Goal: Information Seeking & Learning: Check status

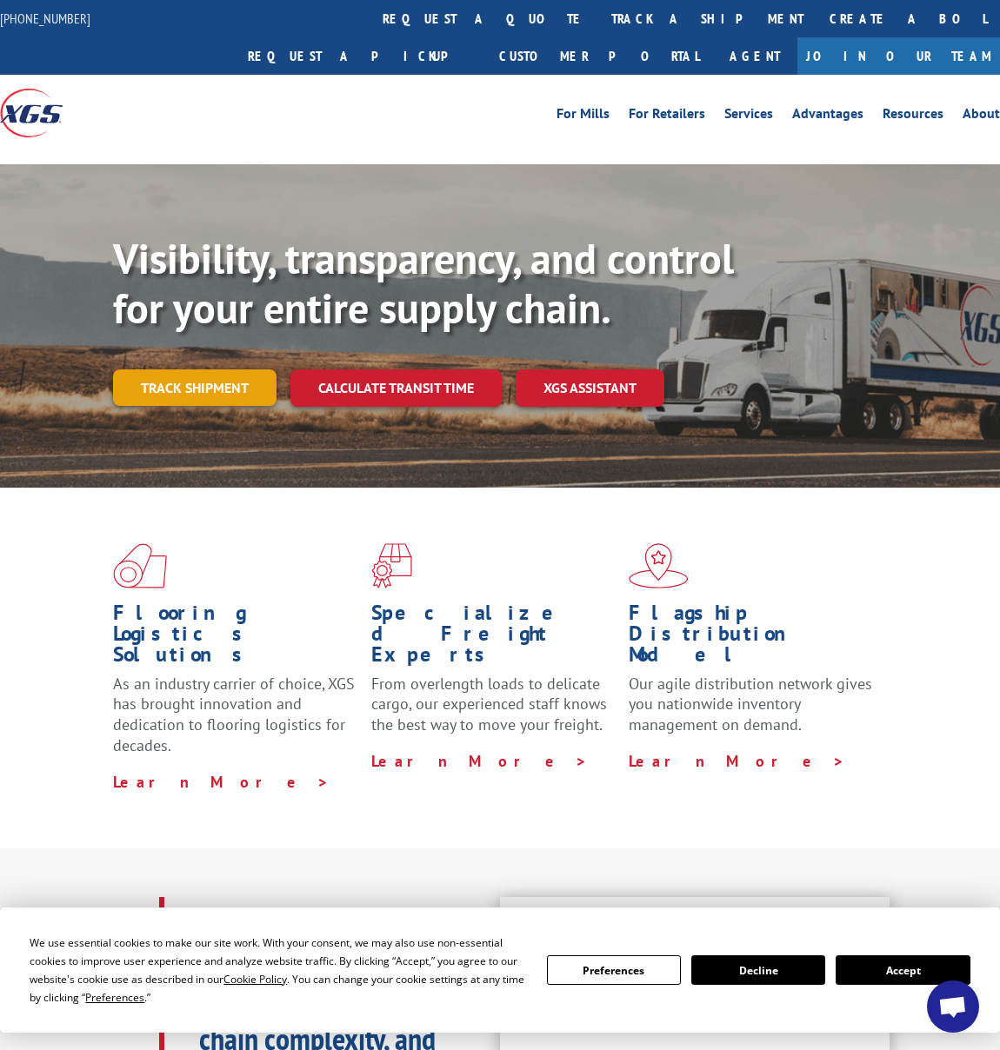
click at [227, 369] on link "Track shipment" at bounding box center [194, 387] width 163 height 37
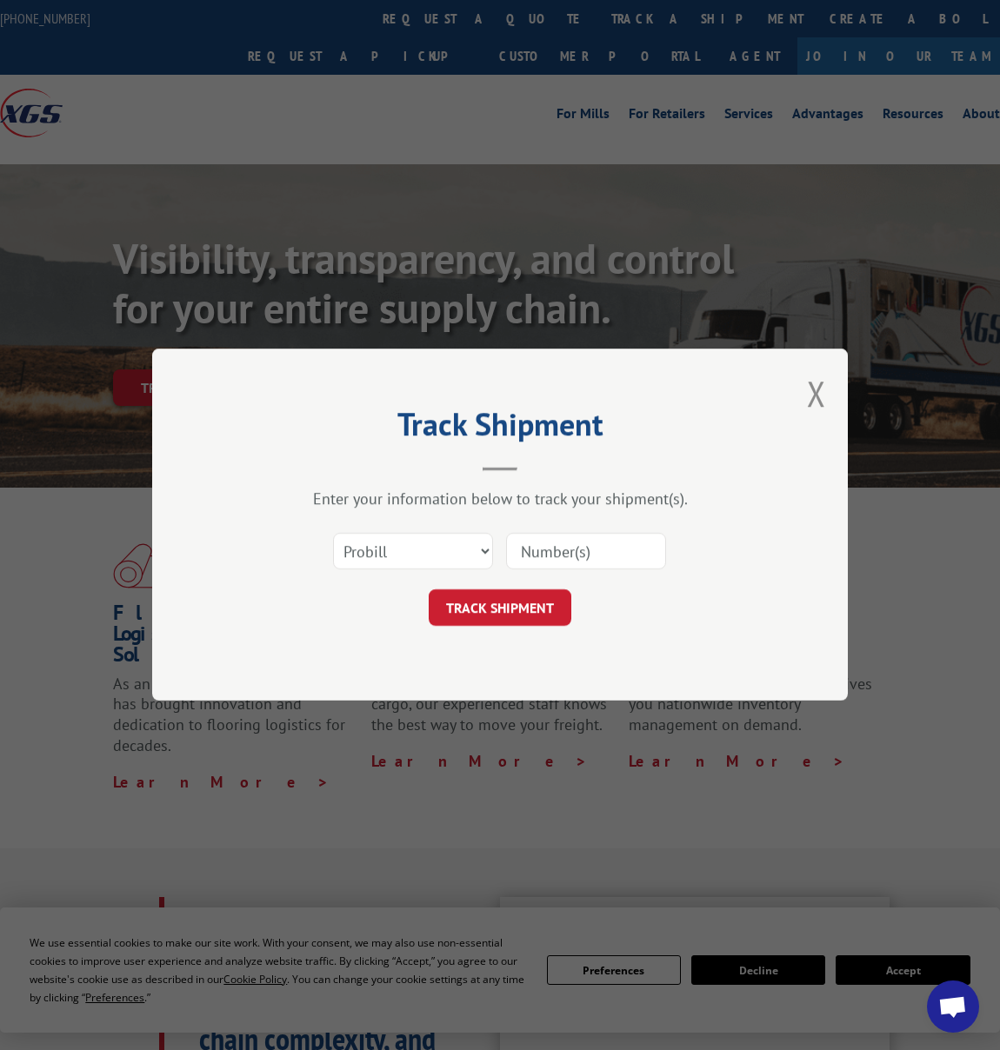
click at [566, 558] on input at bounding box center [586, 552] width 160 height 37
paste input "17421241"
type input "17421241"
click at [503, 609] on button "TRACK SHIPMENT" at bounding box center [500, 608] width 143 height 37
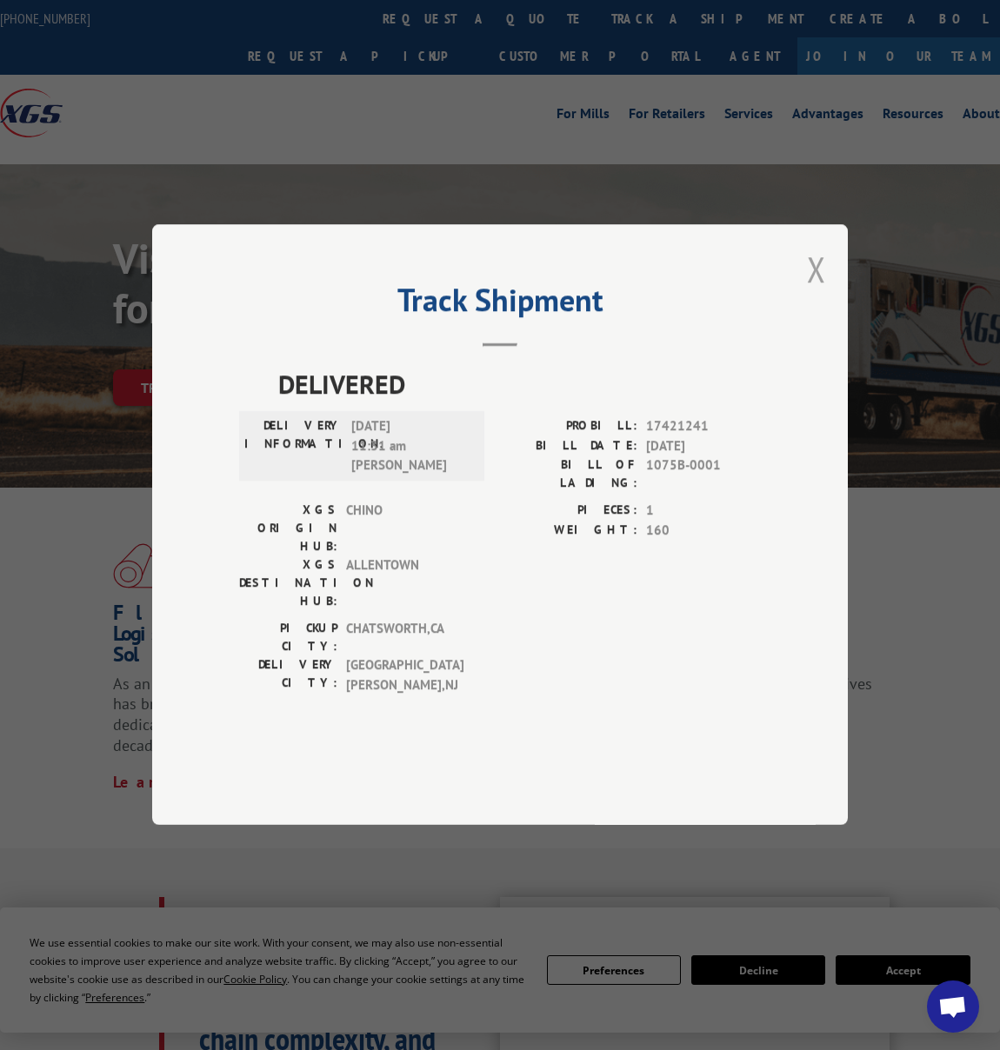
click at [823, 307] on div "Track Shipment DELIVERED DELIVERY INFORMATION: [DATE] 11:31 am [PERSON_NAME]: 1…" at bounding box center [500, 524] width 696 height 601
click at [823, 292] on button "Close modal" at bounding box center [816, 269] width 19 height 46
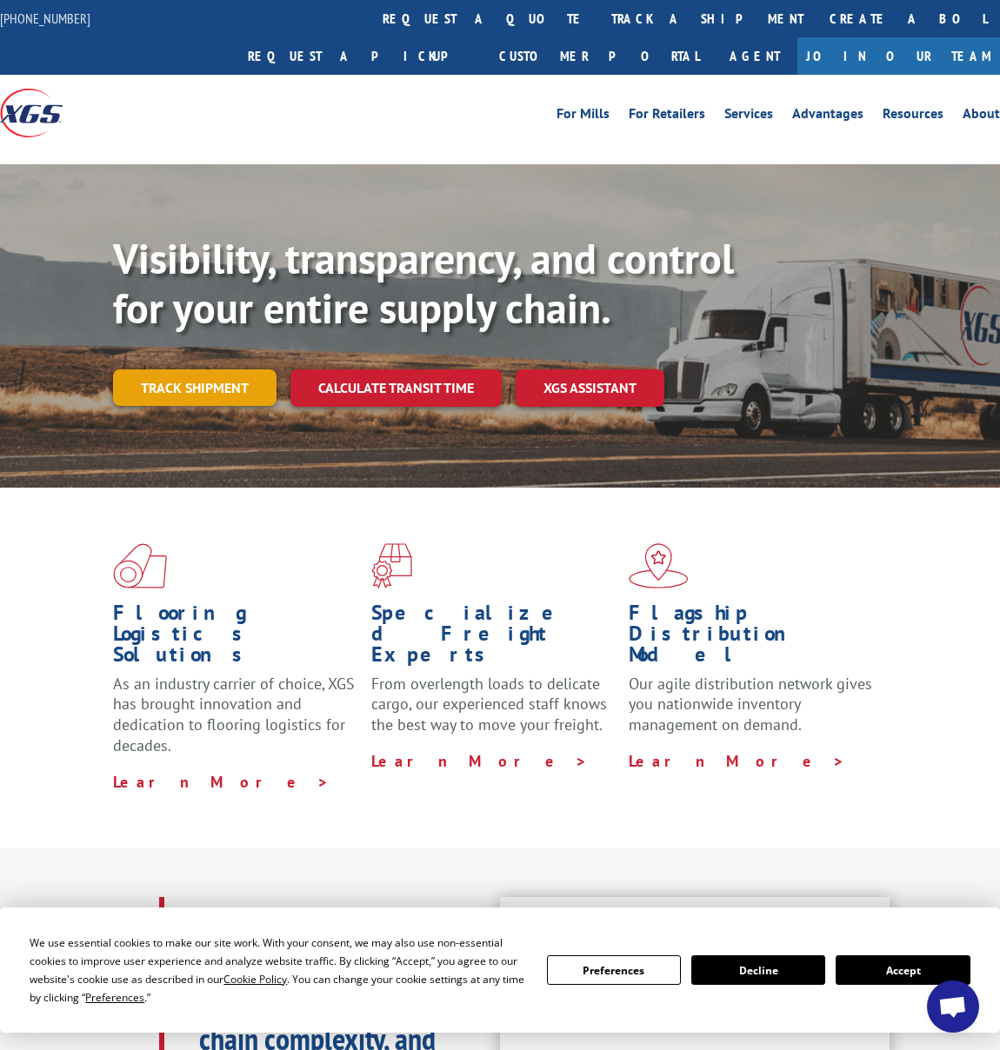
click at [195, 369] on link "Track shipment" at bounding box center [194, 387] width 163 height 37
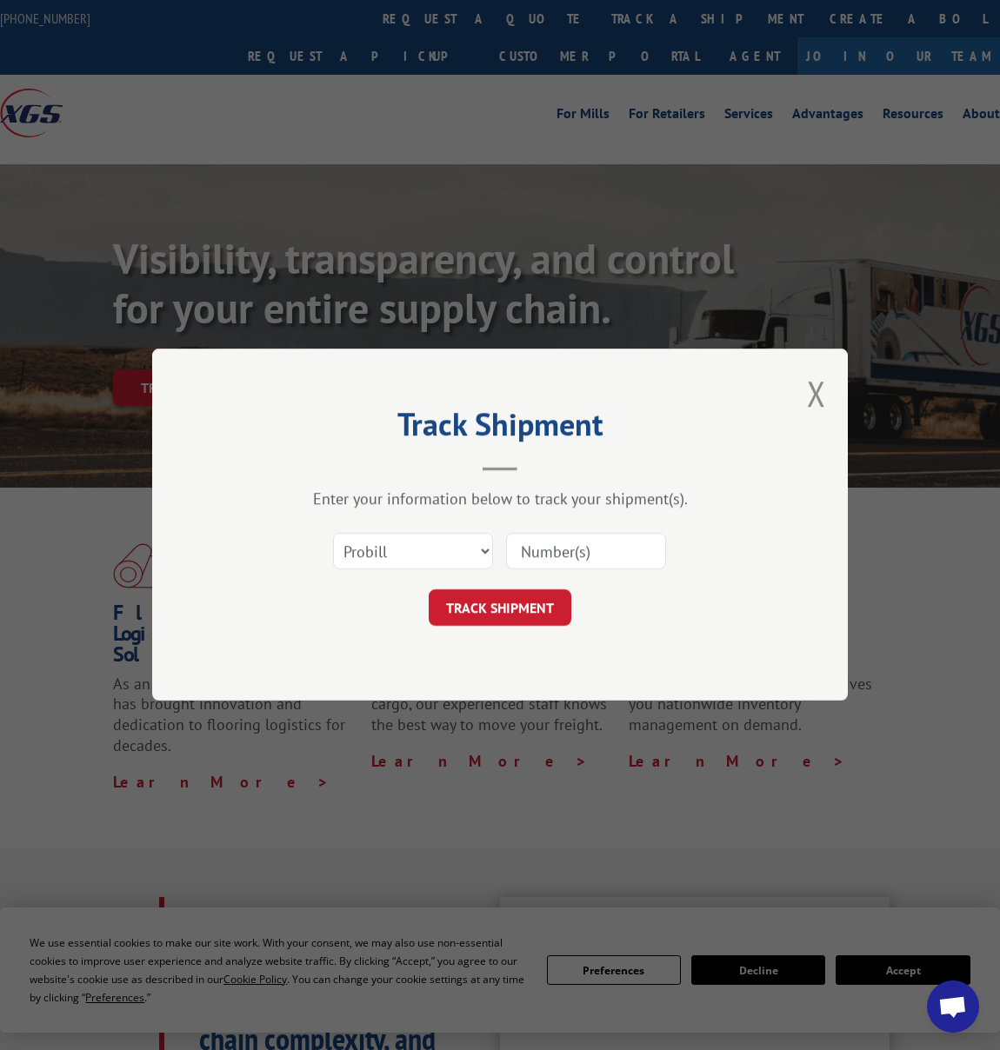
click at [568, 548] on input at bounding box center [586, 552] width 160 height 37
paste input "613088"
type input "613088"
click at [490, 622] on button "TRACK SHIPMENT" at bounding box center [500, 608] width 143 height 37
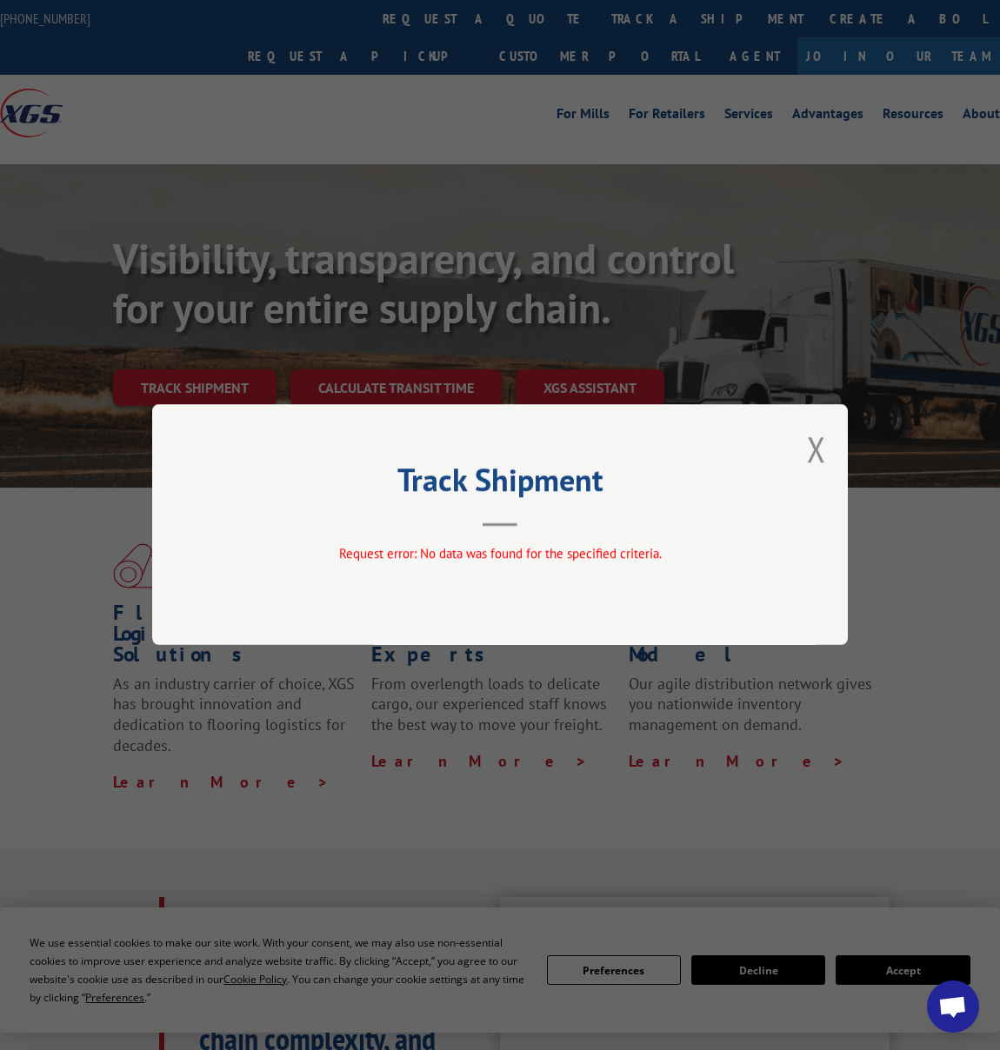
click at [801, 454] on div "Track Shipment Request error: No data was found for the specified criteria." at bounding box center [500, 524] width 696 height 241
click at [802, 453] on div "Track Shipment Request error: No data was found for the specified criteria." at bounding box center [500, 524] width 696 height 241
click at [814, 456] on button "Close modal" at bounding box center [816, 449] width 19 height 46
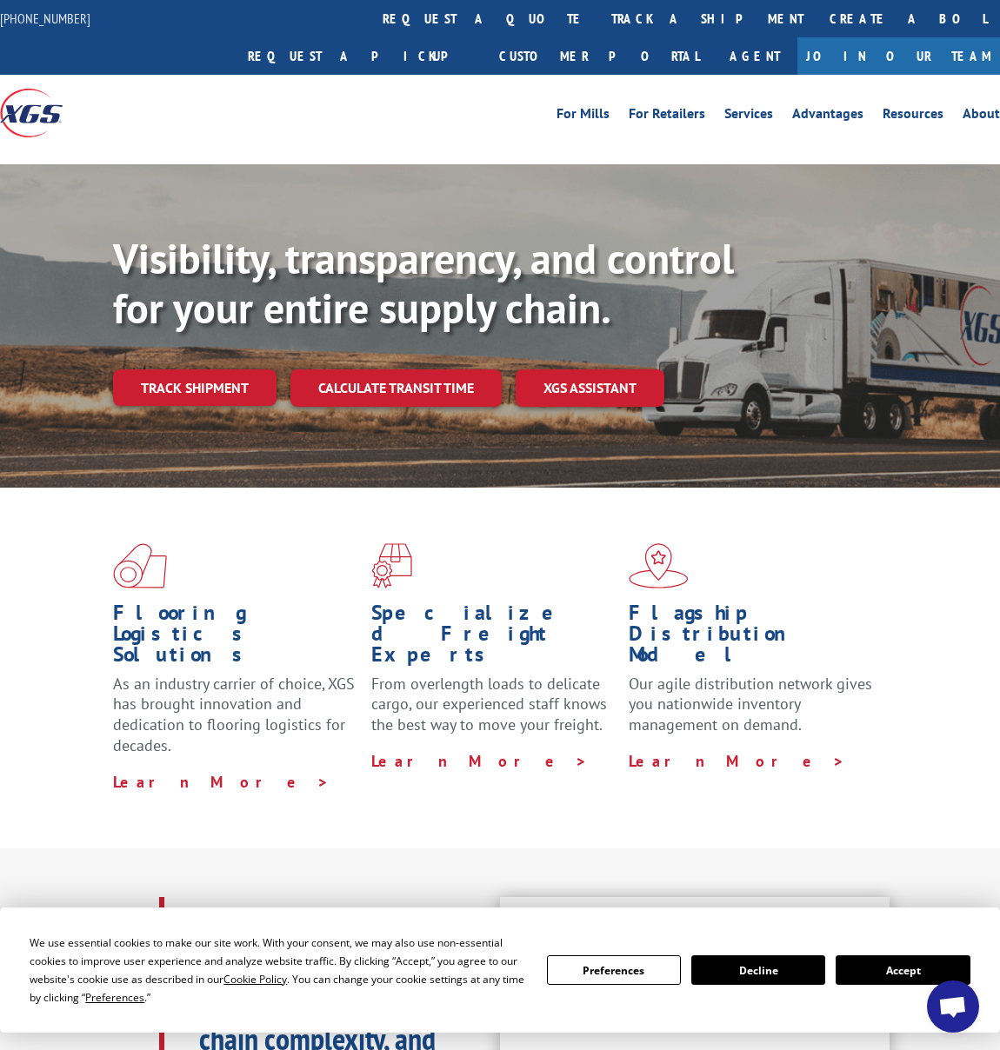
click at [226, 369] on link "Track shipment" at bounding box center [194, 387] width 163 height 37
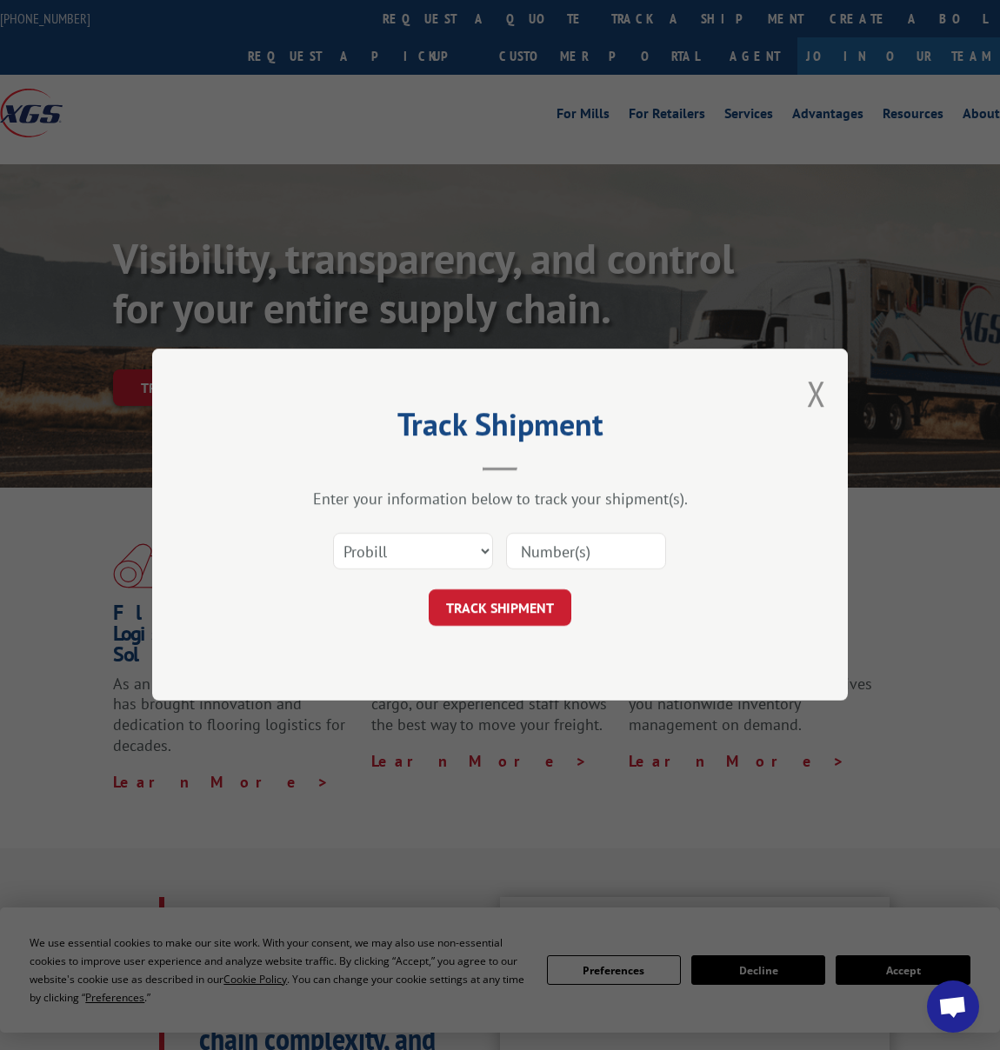
click at [581, 540] on input at bounding box center [586, 552] width 160 height 37
paste input "613088"
type input "613088"
click at [477, 561] on select "Select category... Probill BOL PO" at bounding box center [413, 552] width 160 height 37
select select "bol"
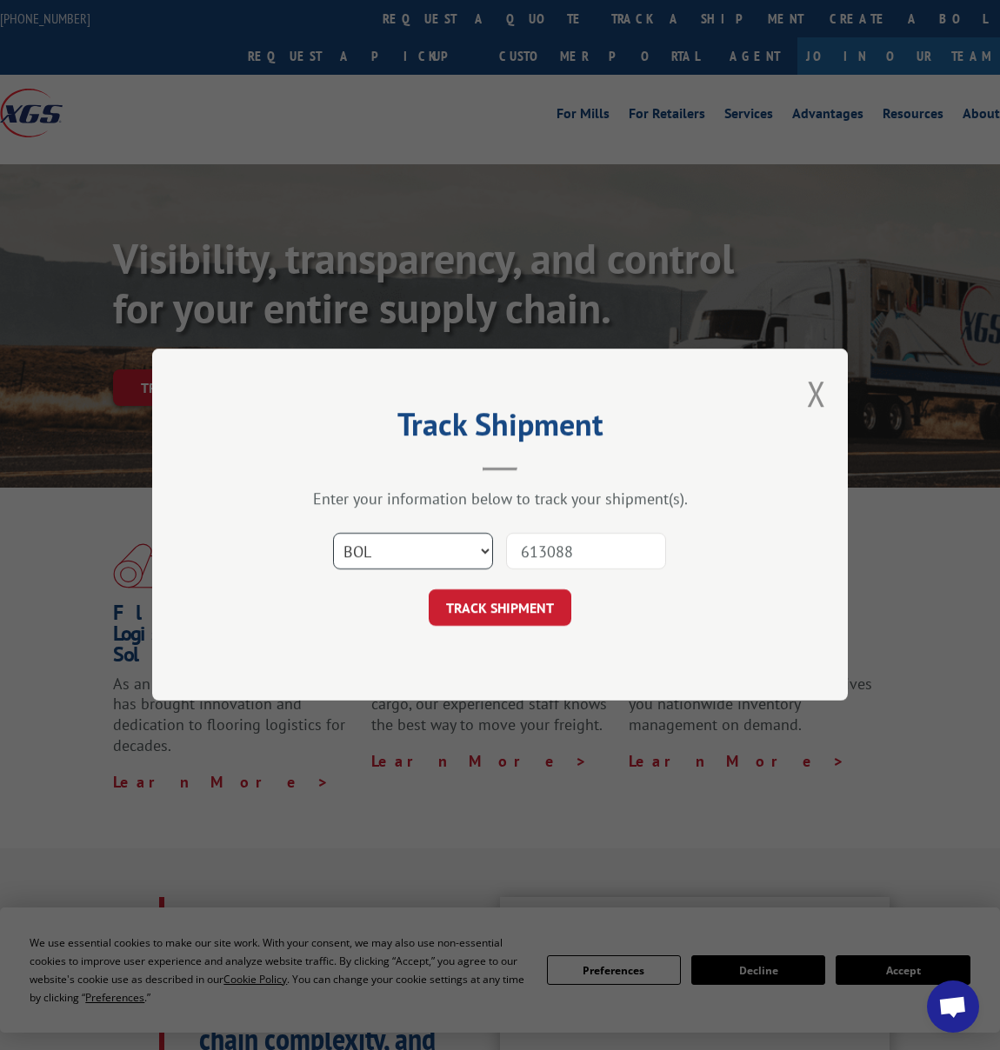
click at [333, 534] on select "Select category... Probill BOL PO" at bounding box center [413, 552] width 160 height 37
click at [515, 605] on button "TRACK SHIPMENT" at bounding box center [500, 608] width 143 height 37
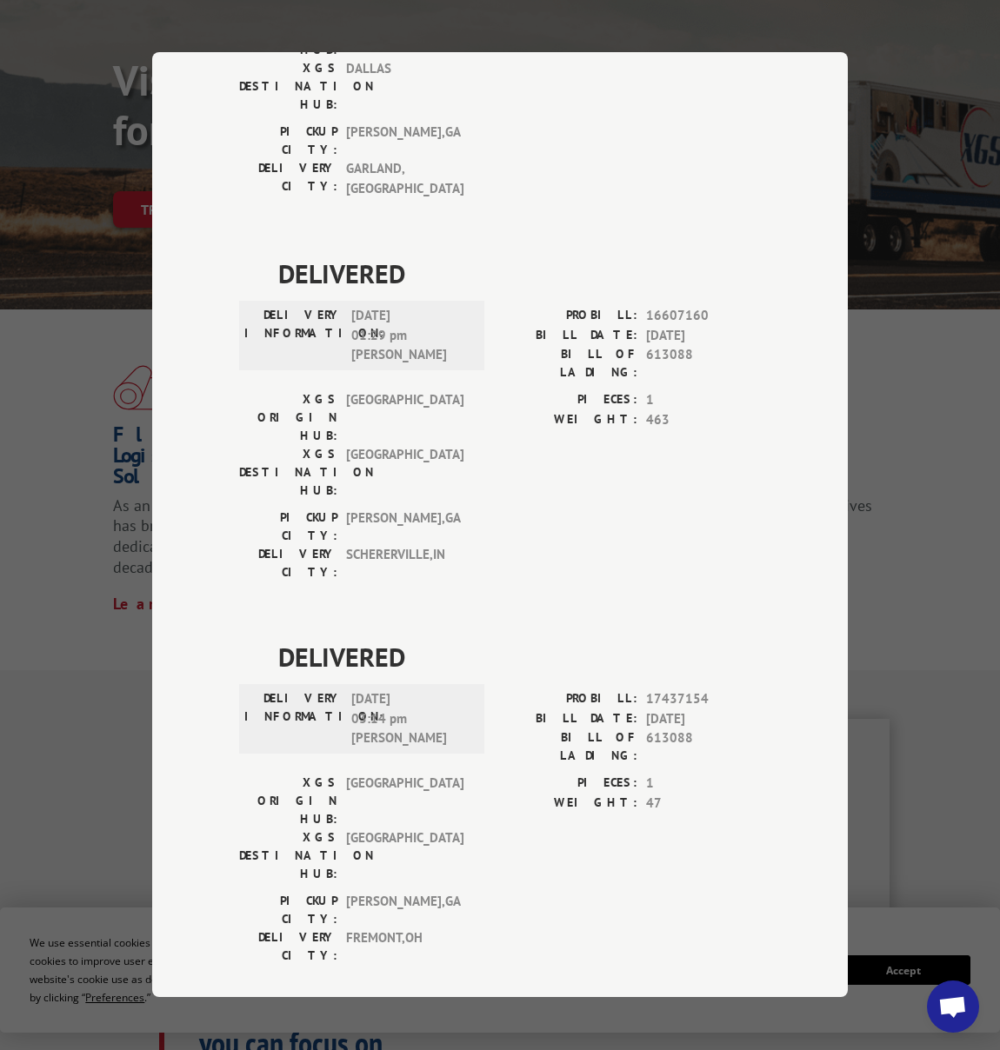
scroll to position [183, 0]
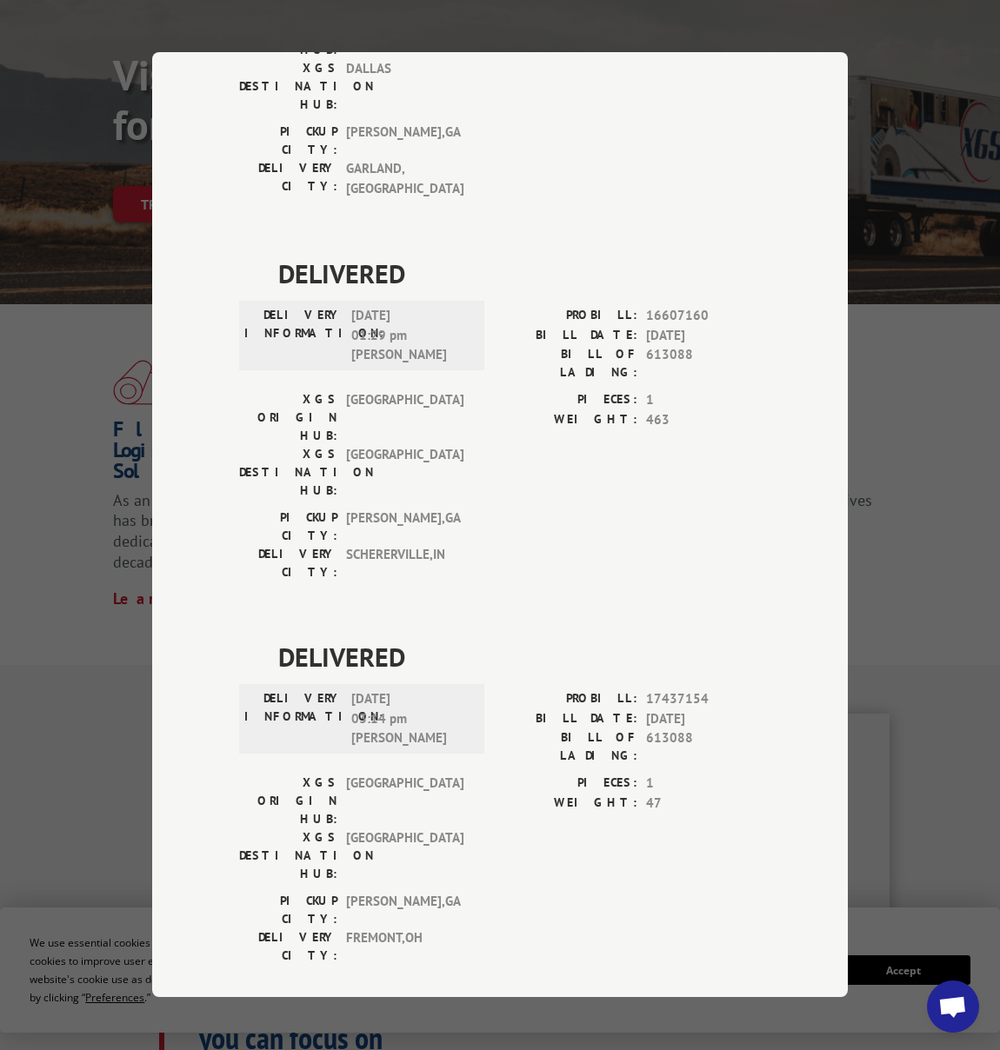
click at [886, 90] on div "Track Shipment DELIVERED DELIVERY INFORMATION: PROBILL: 7114067 BILL DATE: [DAT…" at bounding box center [500, 525] width 1000 height 1050
click at [44, 52] on div "Track Shipment DELIVERED DELIVERY INFORMATION: PROBILL: 7114067 BILL DATE: [DAT…" at bounding box center [500, 525] width 1000 height 1050
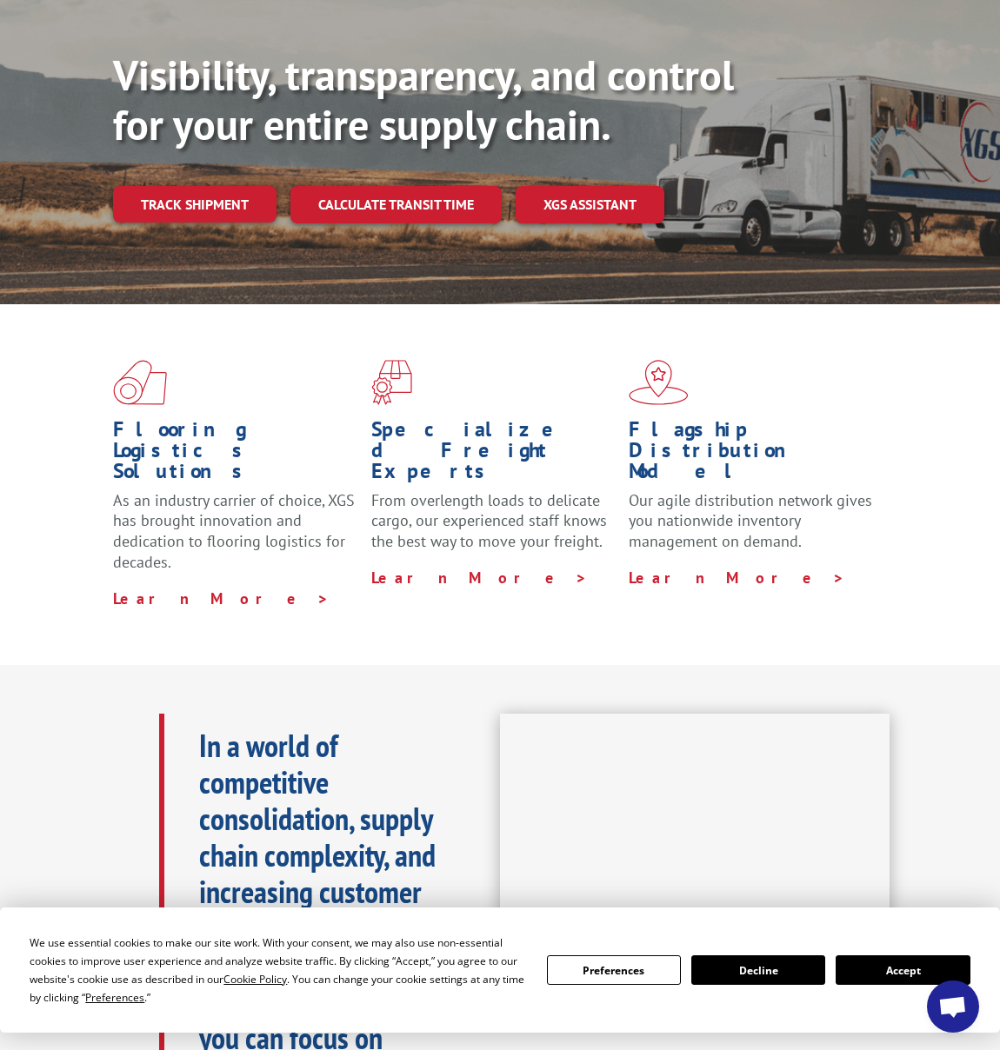
scroll to position [178, 2]
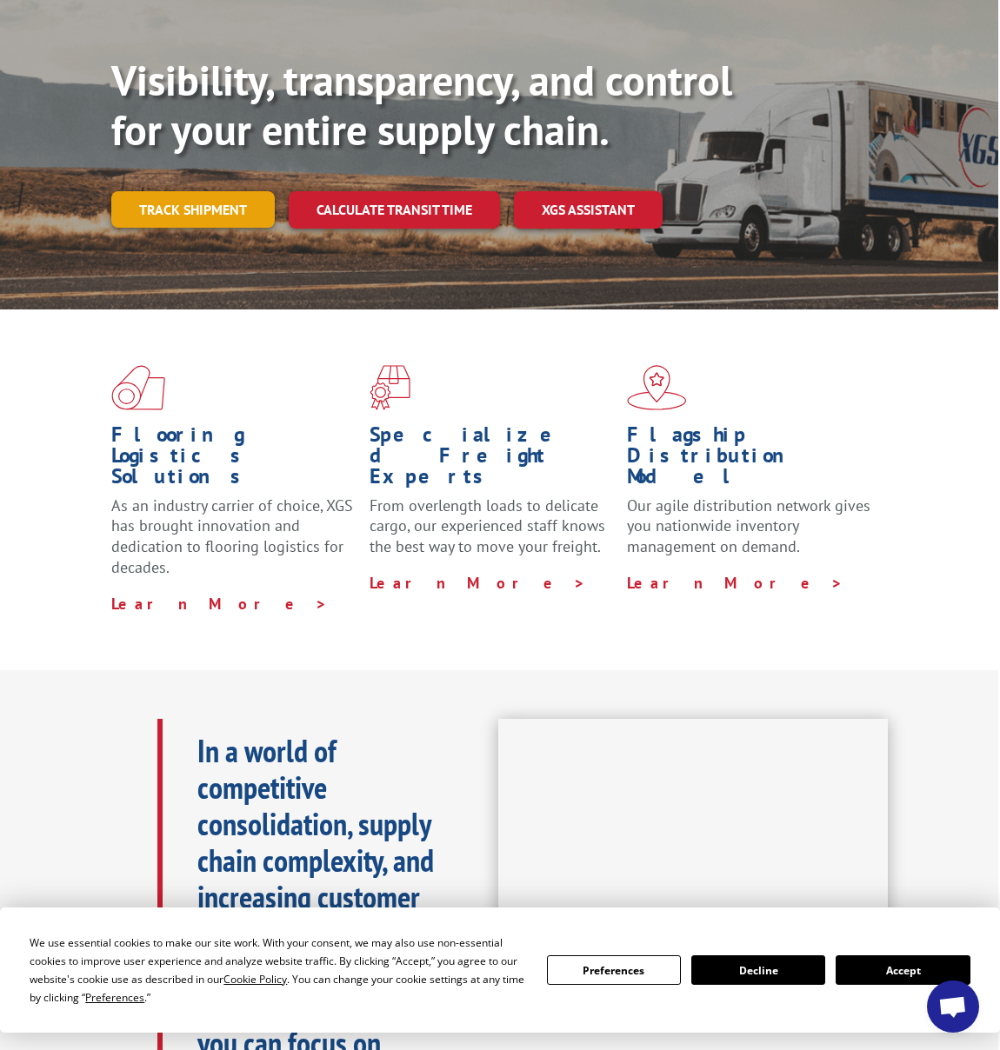
click at [183, 191] on link "Track shipment" at bounding box center [192, 209] width 163 height 37
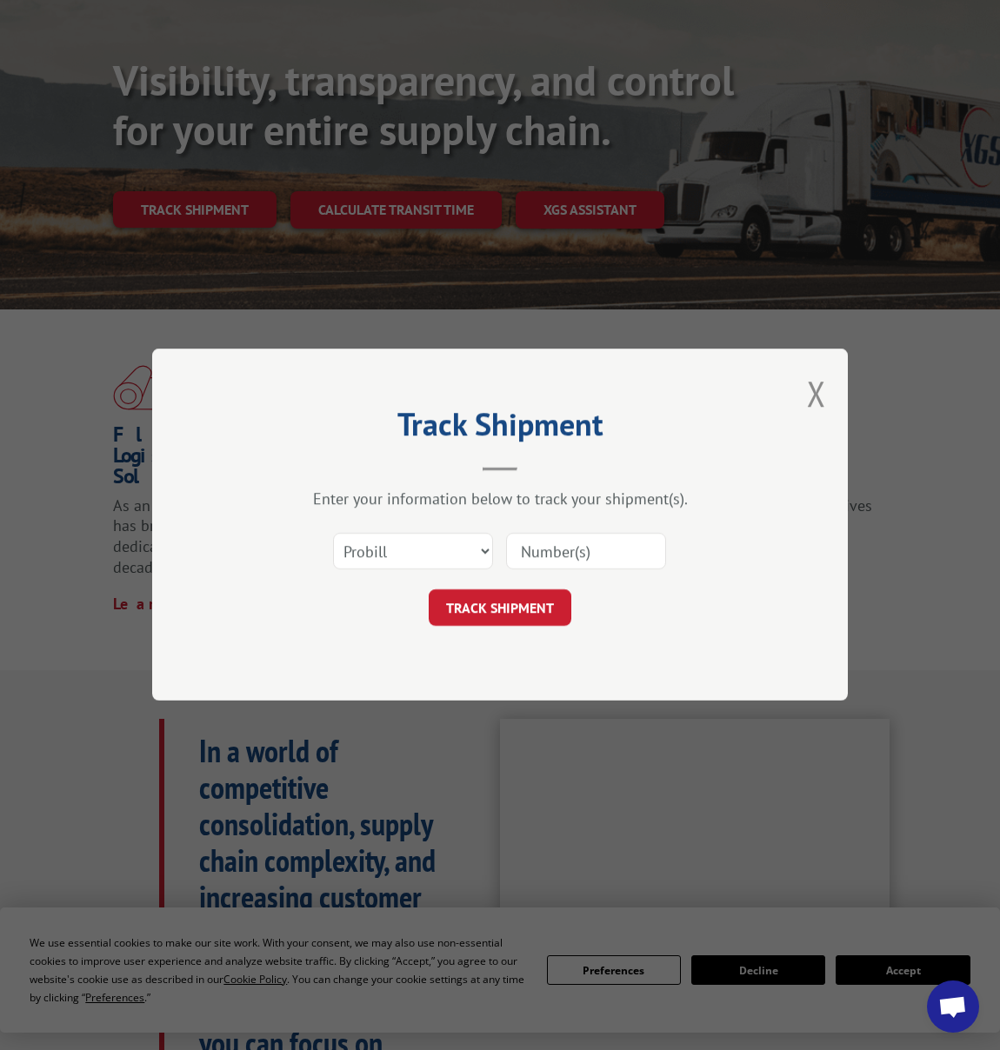
scroll to position [173, 0]
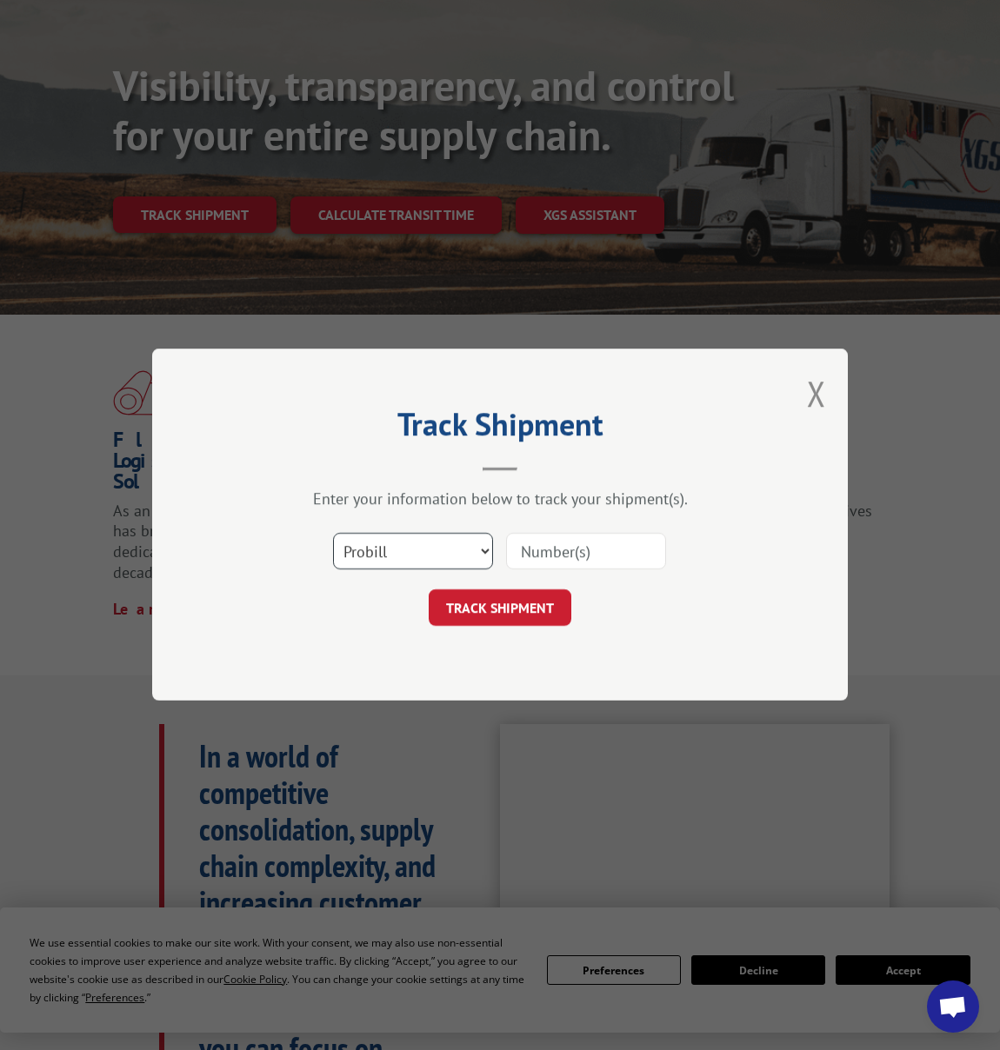
click at [485, 557] on select "Select category... Probill BOL PO" at bounding box center [413, 552] width 160 height 37
click at [333, 534] on select "Select category... Probill BOL PO" at bounding box center [413, 552] width 160 height 37
click at [452, 544] on select "Select category... Probill BOL PO" at bounding box center [413, 552] width 160 height 37
select select "probill"
click at [333, 534] on select "Select category... Probill BOL PO" at bounding box center [413, 552] width 160 height 37
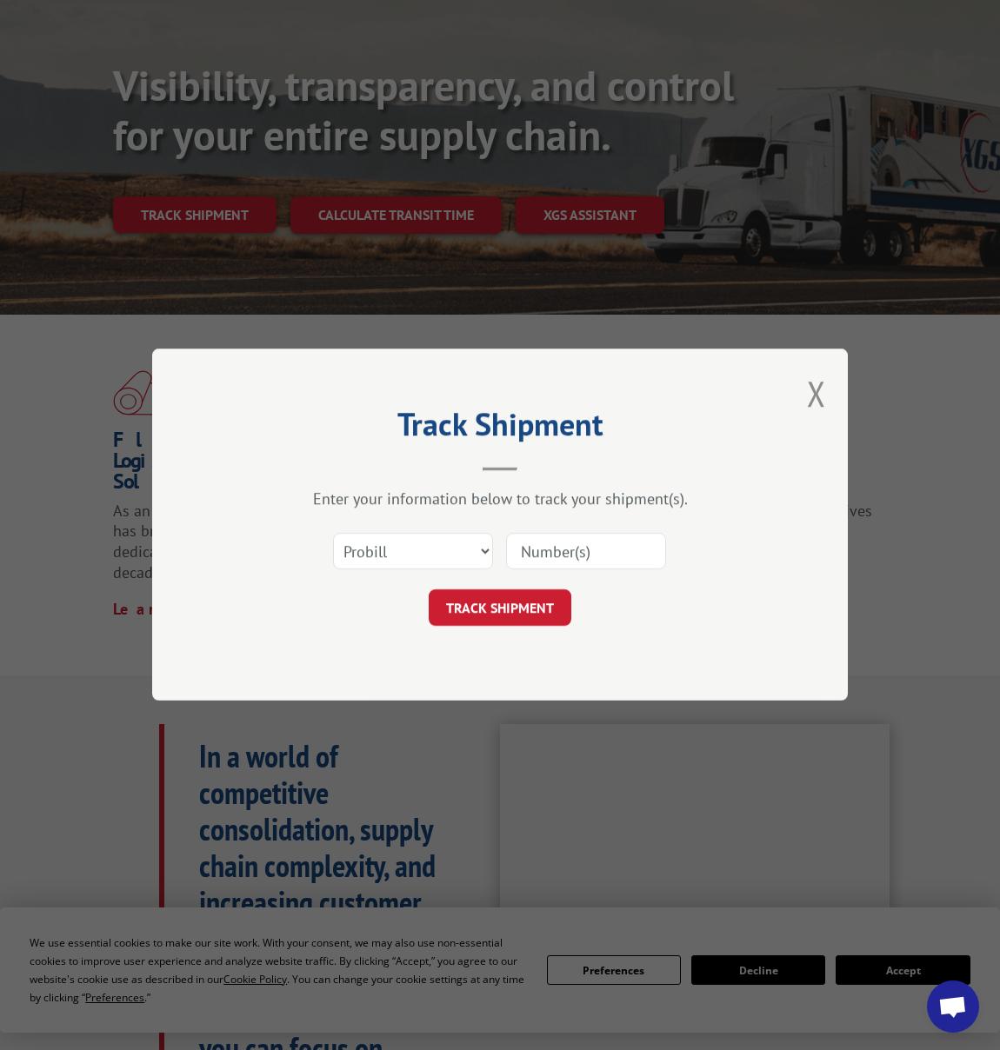
click at [606, 550] on input at bounding box center [586, 552] width 160 height 37
paste input "17614156"
type input "17614156"
click at [499, 632] on div "Track Shipment Enter your information below to track your shipment(s). Select c…" at bounding box center [500, 525] width 696 height 352
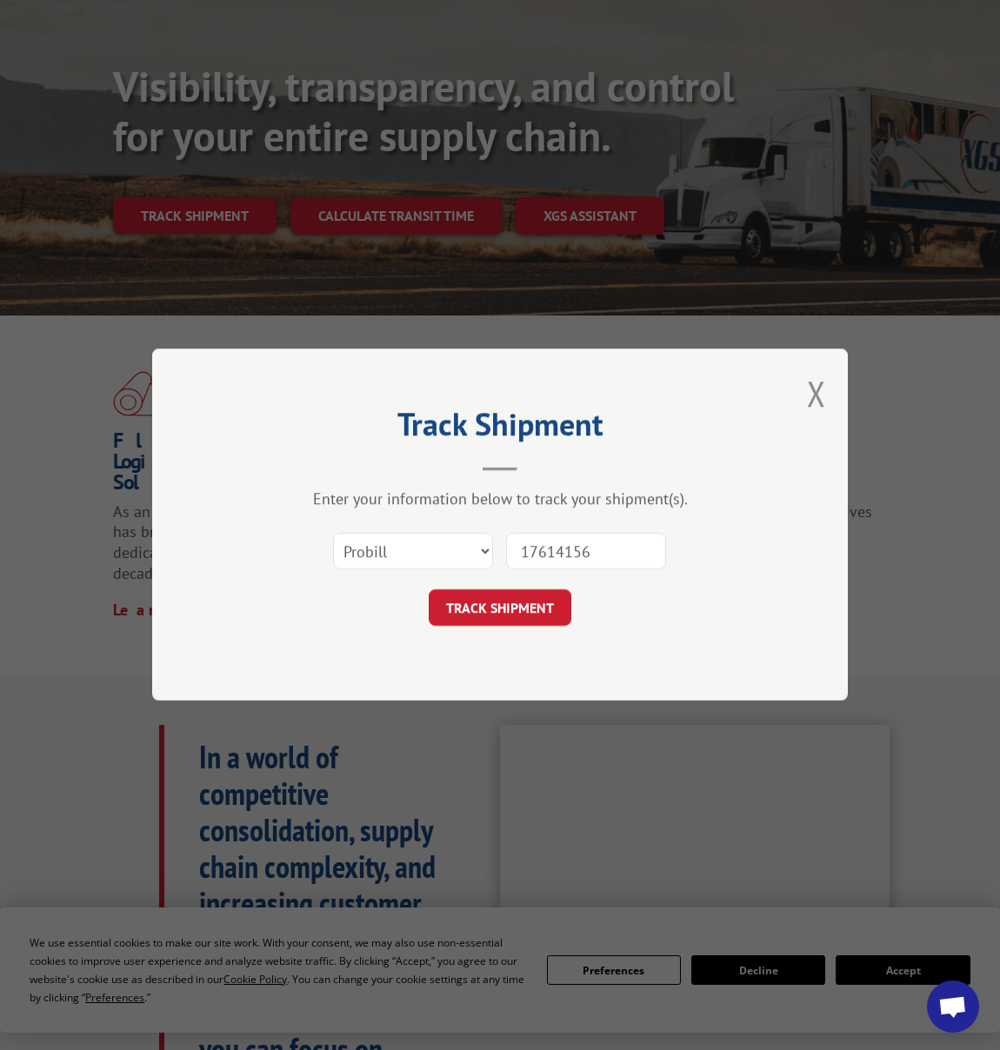
drag, startPoint x: 505, startPoint y: 617, endPoint x: 519, endPoint y: 616, distance: 13.9
click at [505, 617] on button "TRACK SHIPMENT" at bounding box center [500, 608] width 143 height 37
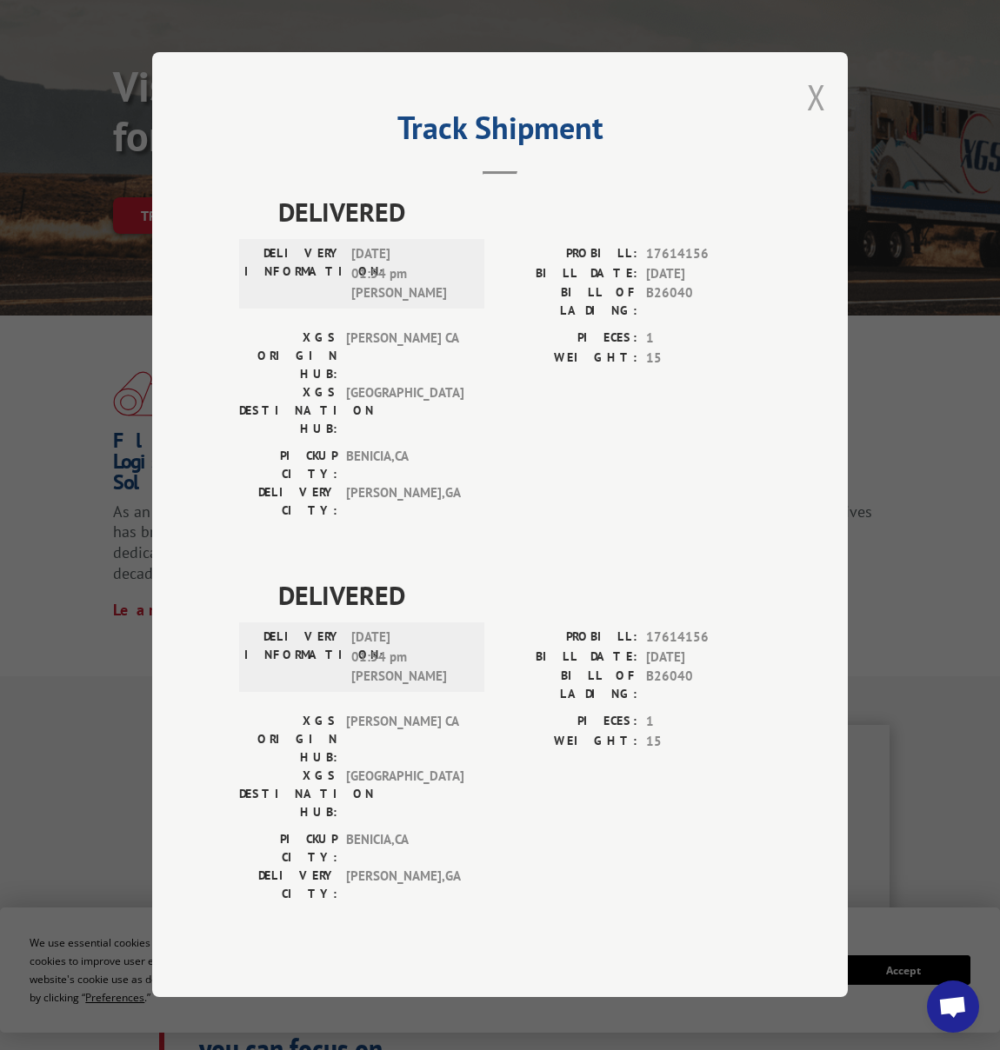
click at [814, 120] on button "Close modal" at bounding box center [816, 97] width 19 height 46
